Goal: Check status: Check status

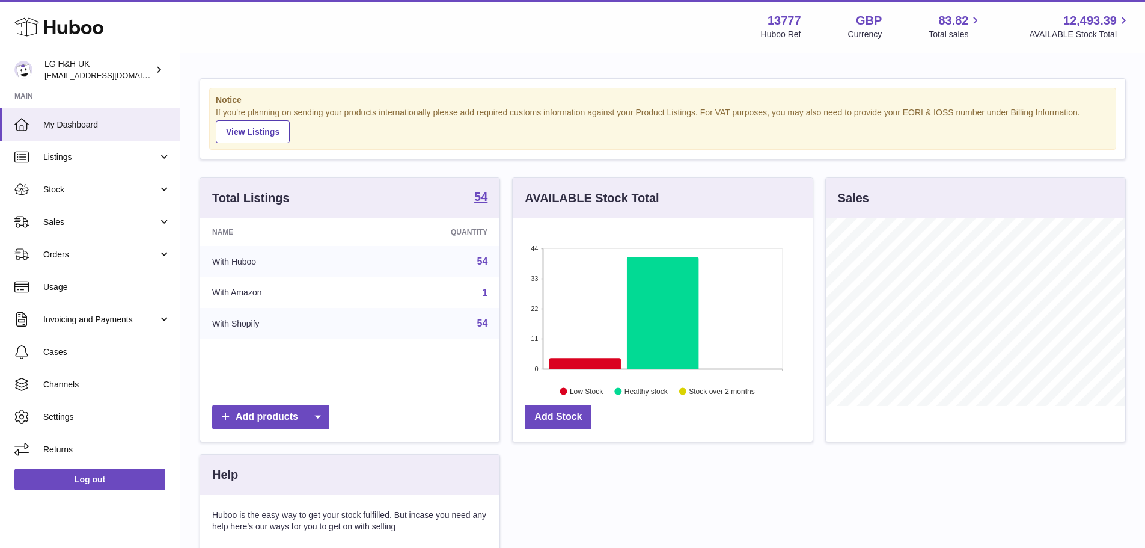
scroll to position [188, 300]
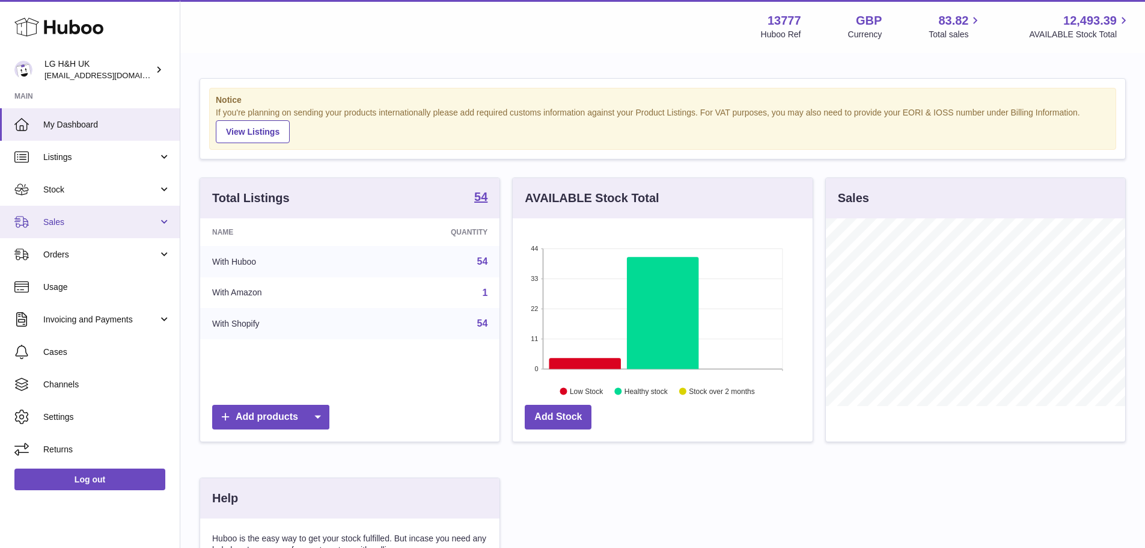
click at [102, 222] on span "Sales" at bounding box center [100, 221] width 115 height 11
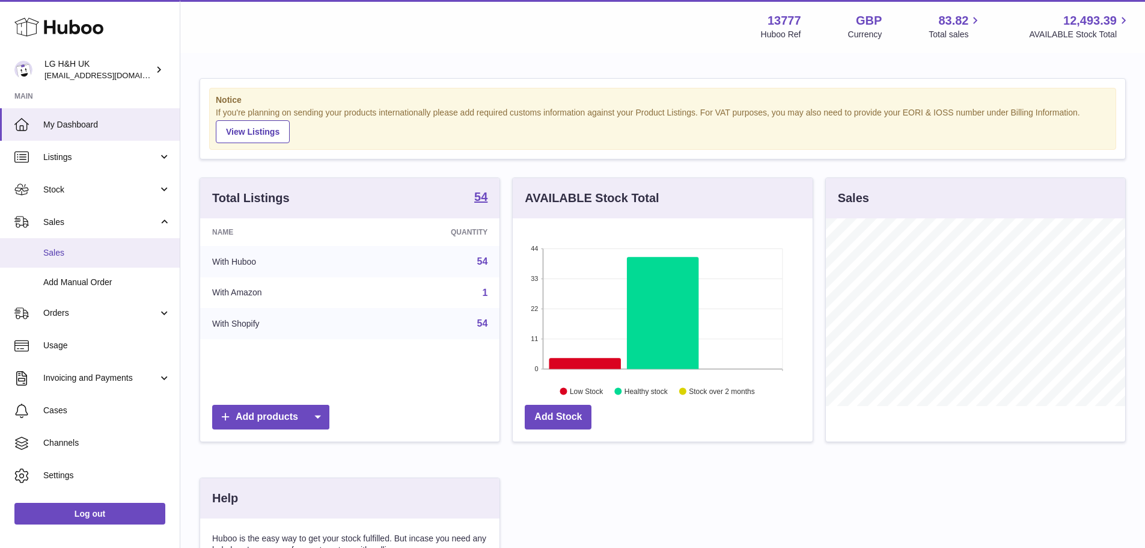
click at [90, 263] on link "Sales" at bounding box center [90, 252] width 180 height 29
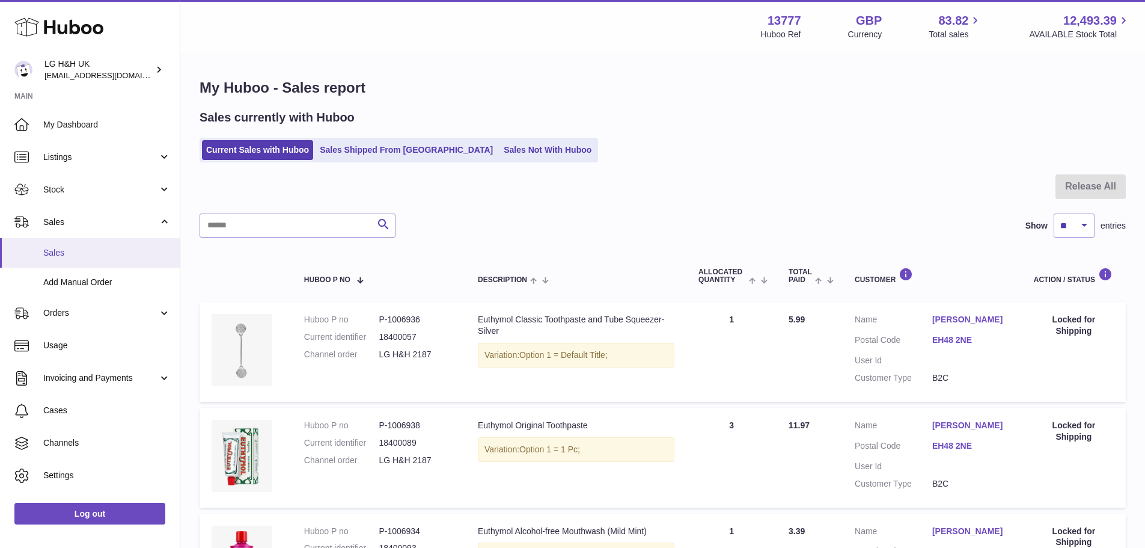
click at [60, 252] on span "Sales" at bounding box center [106, 252] width 127 height 11
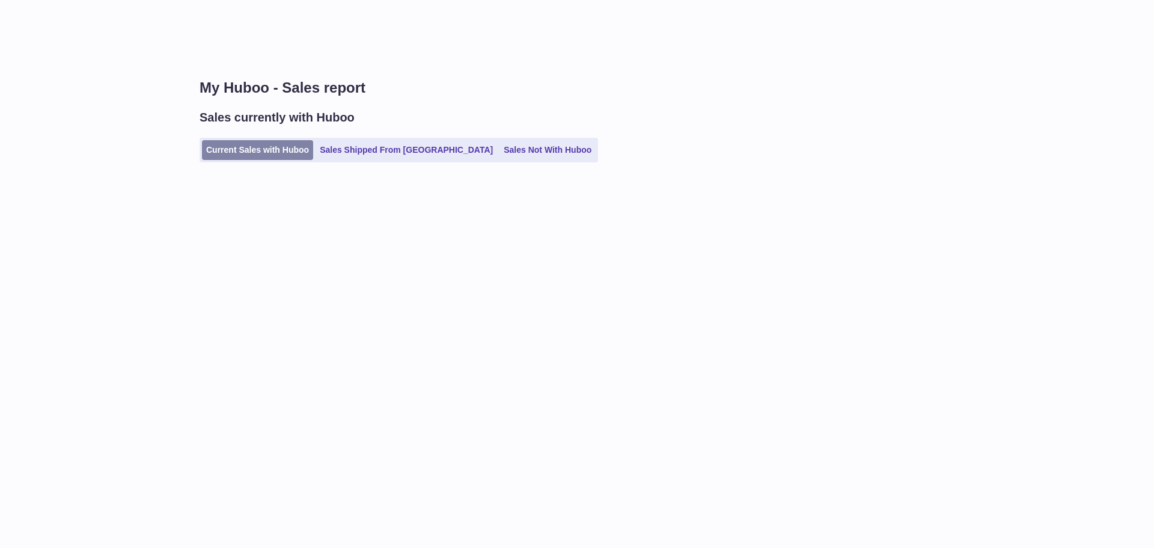
click at [284, 142] on link "Current Sales with Huboo" at bounding box center [257, 150] width 111 height 20
